Goal: Task Accomplishment & Management: Complete application form

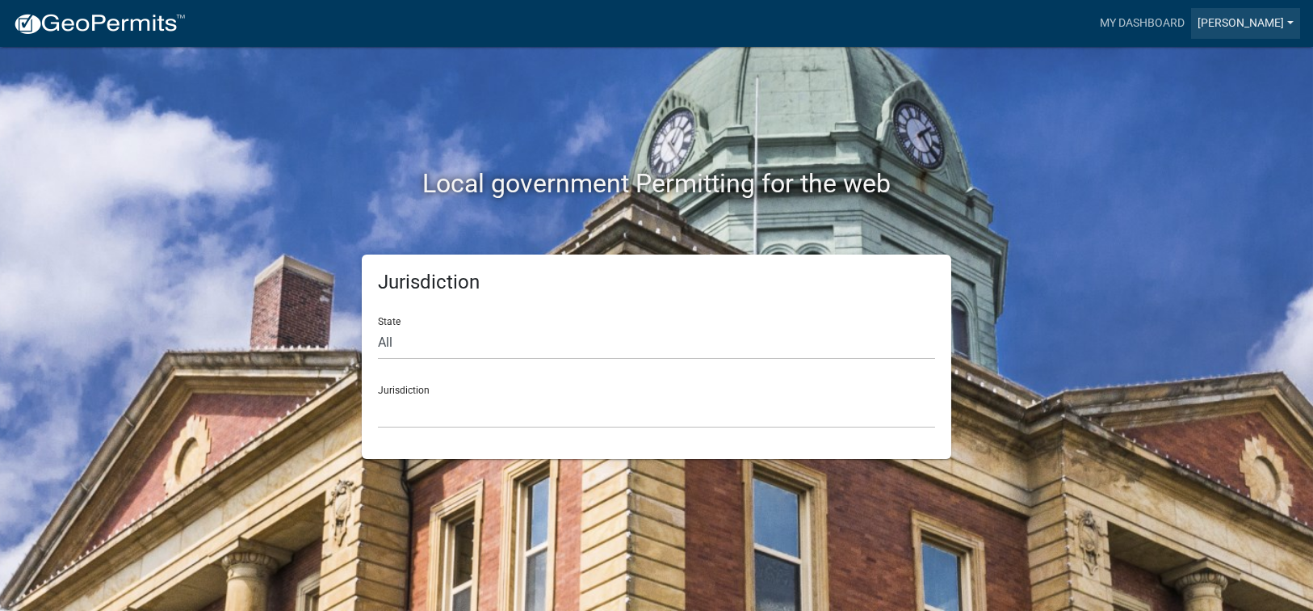
drag, startPoint x: 1268, startPoint y: 18, endPoint x: 1243, endPoint y: 27, distance: 26.8
click at [1268, 19] on link "[PERSON_NAME]" at bounding box center [1245, 23] width 109 height 31
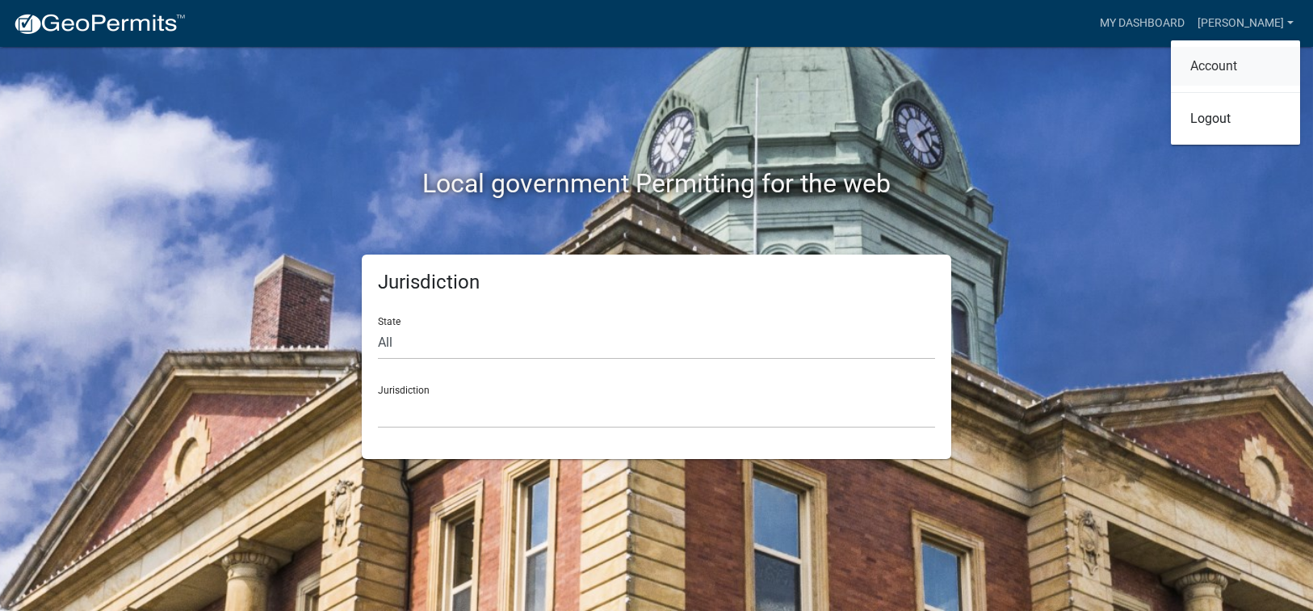
click at [1232, 62] on link "Account" at bounding box center [1235, 66] width 129 height 39
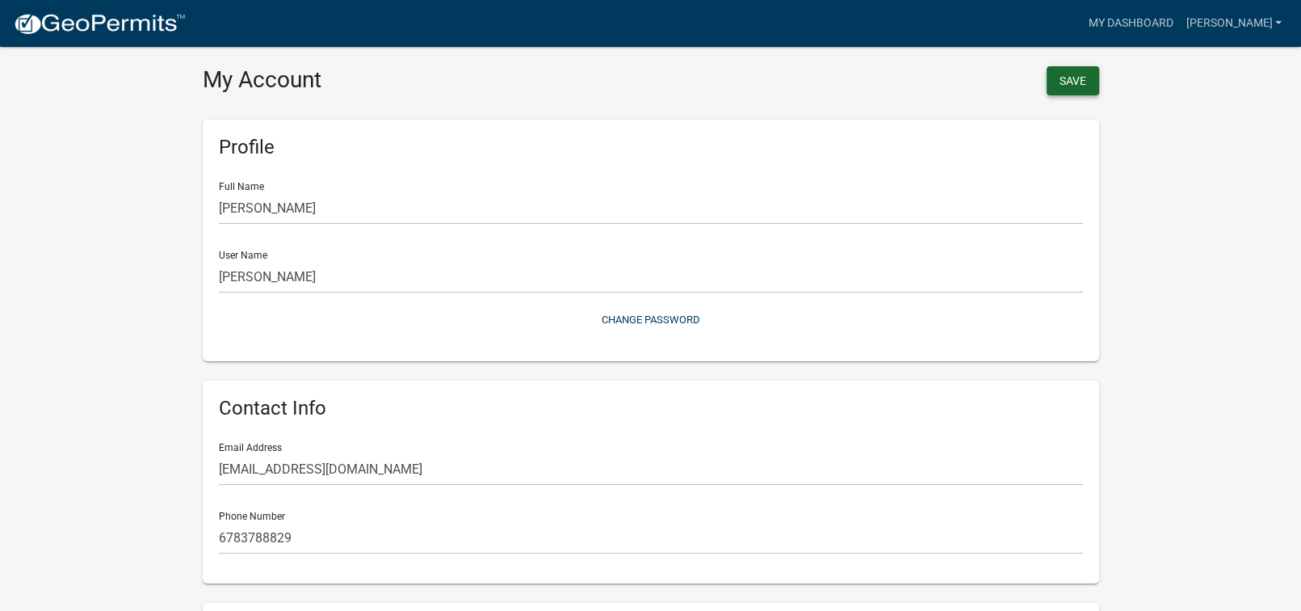
click at [1072, 74] on button "Save" at bounding box center [1073, 80] width 52 height 29
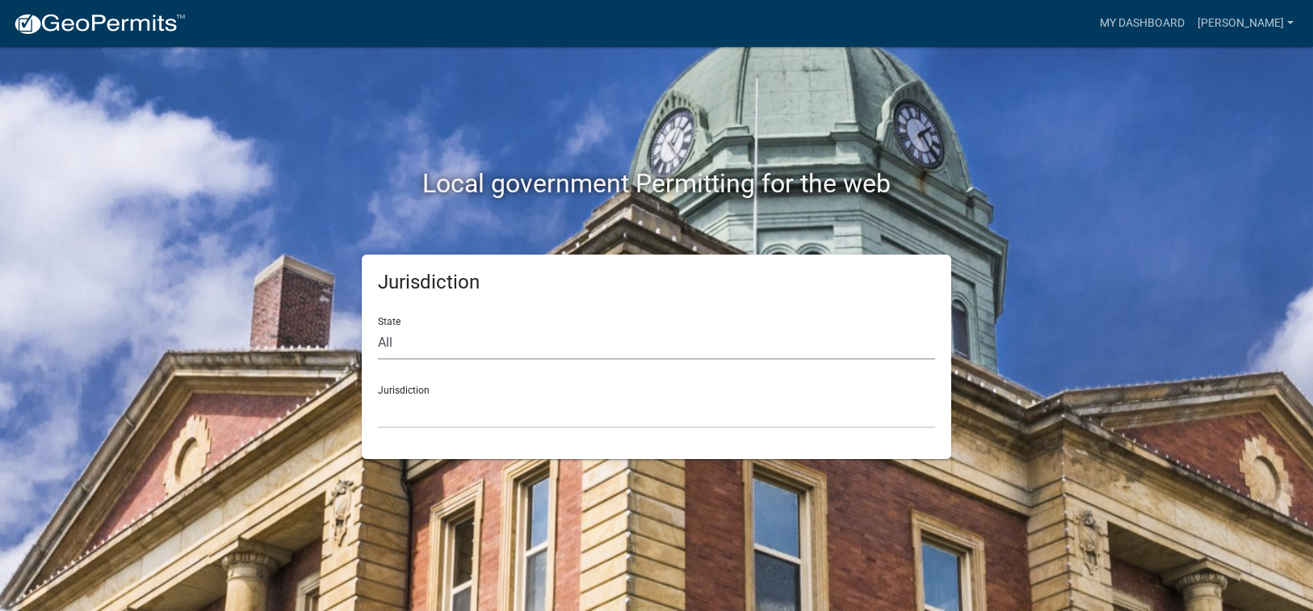
click at [378, 342] on select "All [US_STATE] [US_STATE] [US_STATE] [US_STATE] [US_STATE] [US_STATE] [US_STATE…" at bounding box center [656, 342] width 557 height 33
select select "[US_STATE]"
click at [378, 326] on select "All [US_STATE] [US_STATE] [US_STATE] [US_STATE] [US_STATE] [US_STATE] [US_STATE…" at bounding box center [656, 342] width 557 height 33
click at [411, 422] on select "[GEOGRAPHIC_DATA], [US_STATE][PERSON_NAME][GEOGRAPHIC_DATA], [US_STATE][PERSON_…" at bounding box center [656, 411] width 557 height 33
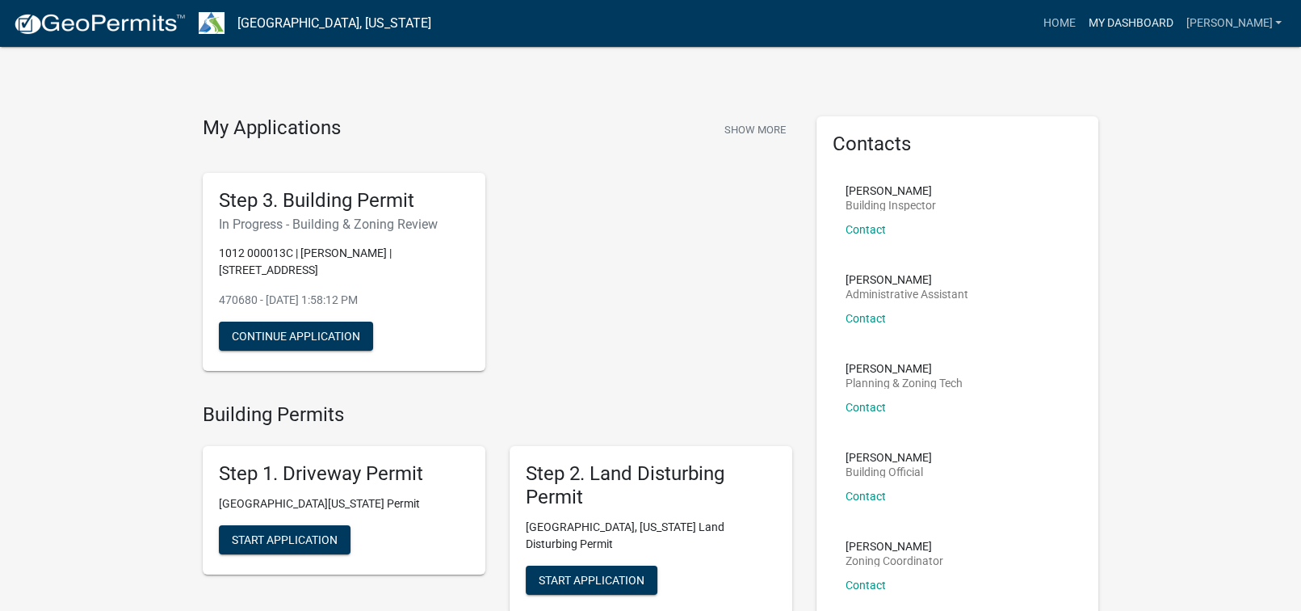
click at [1171, 22] on link "My Dashboard" at bounding box center [1130, 23] width 98 height 31
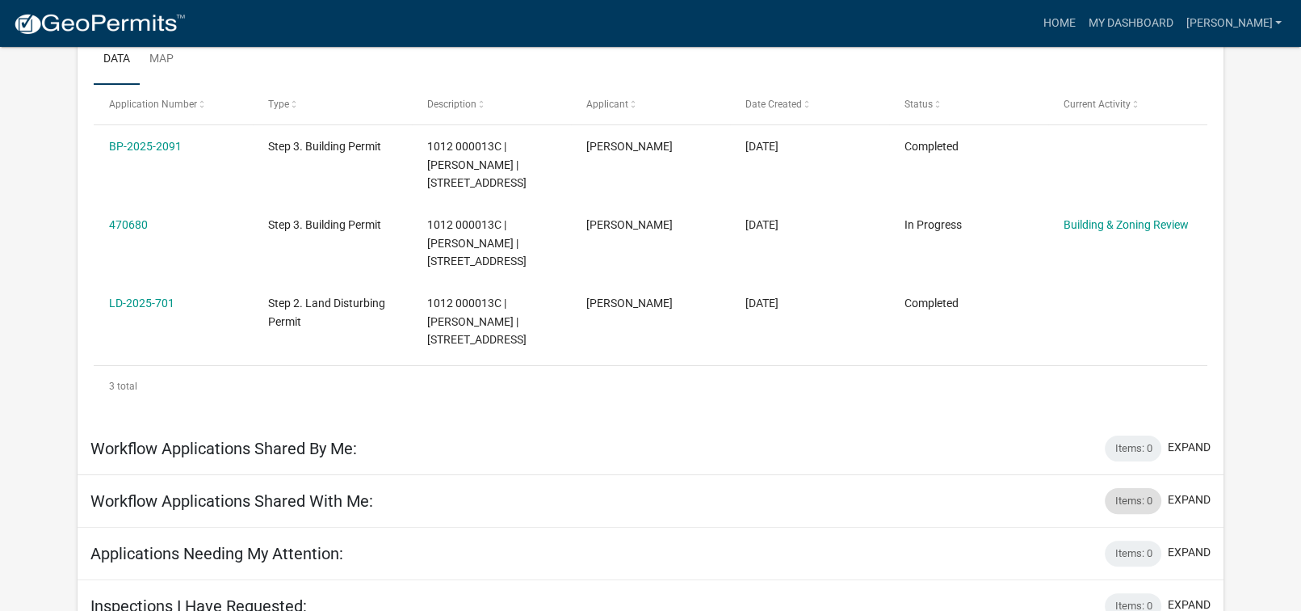
scroll to position [114, 0]
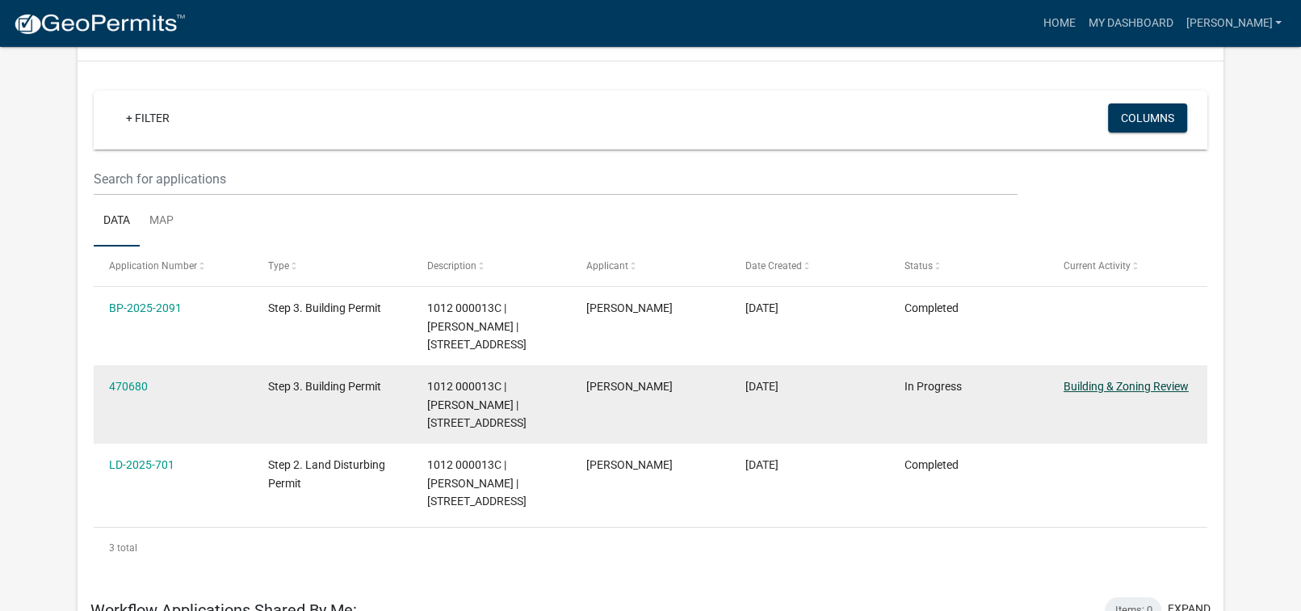
click at [1132, 386] on link "Building & Zoning Review" at bounding box center [1126, 386] width 125 height 13
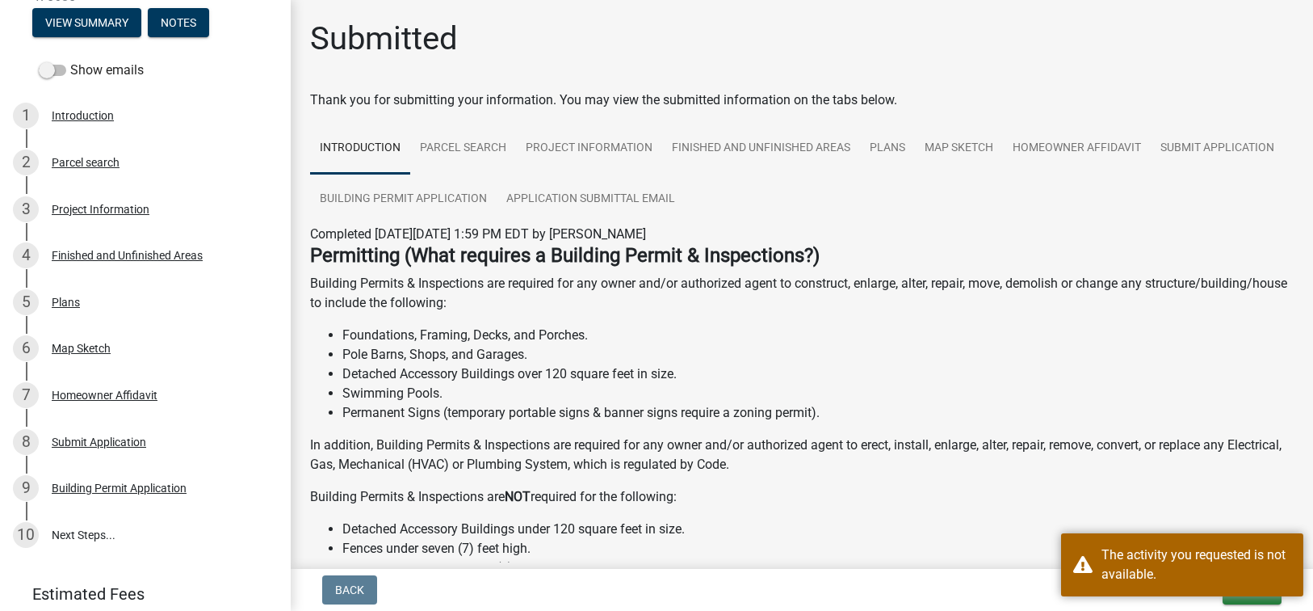
scroll to position [111, 0]
